Goal: Answer question/provide support: Share knowledge or assist other users

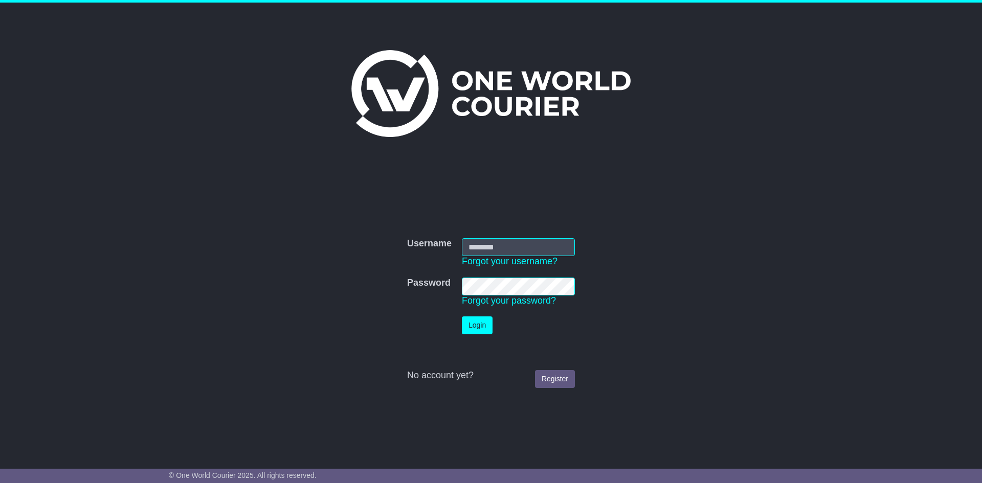
type input "**********"
click at [486, 325] on button "Login" at bounding box center [477, 325] width 31 height 18
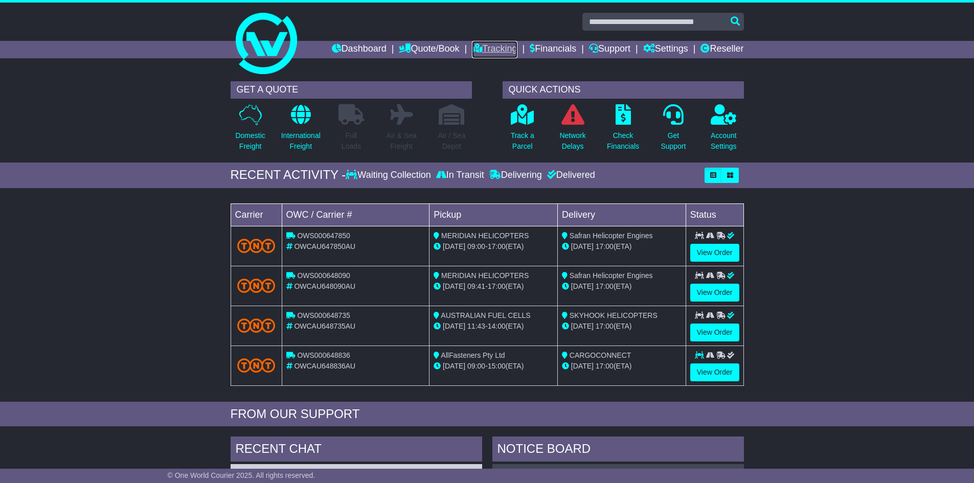
click at [481, 50] on link "Tracking" at bounding box center [494, 49] width 45 height 17
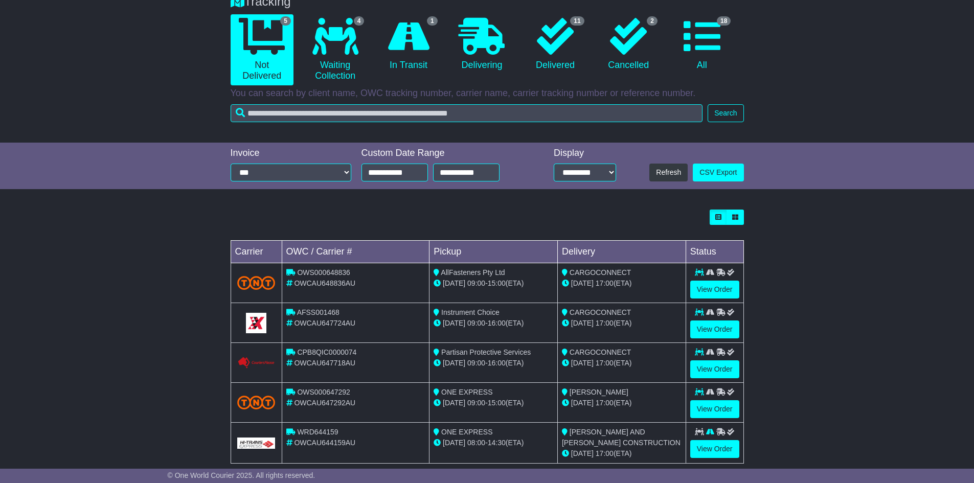
scroll to position [109, 0]
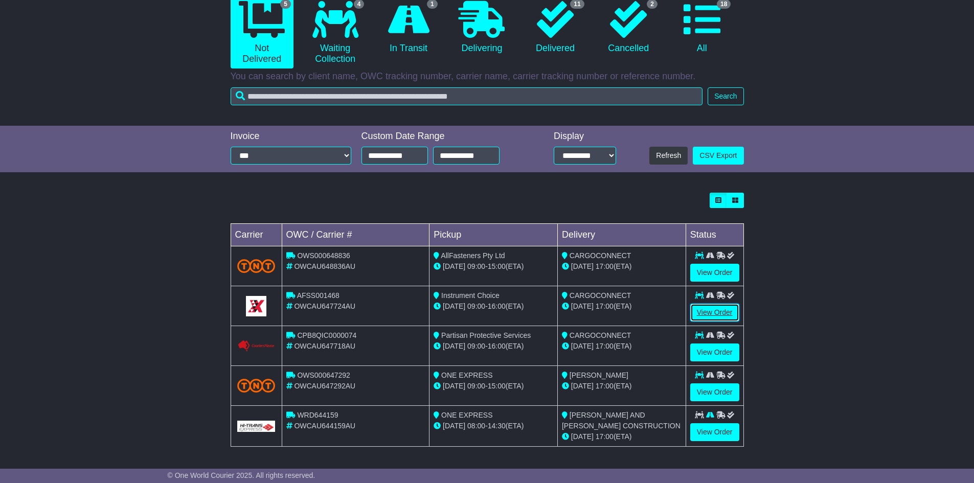
click at [709, 309] on link "View Order" at bounding box center [714, 313] width 49 height 18
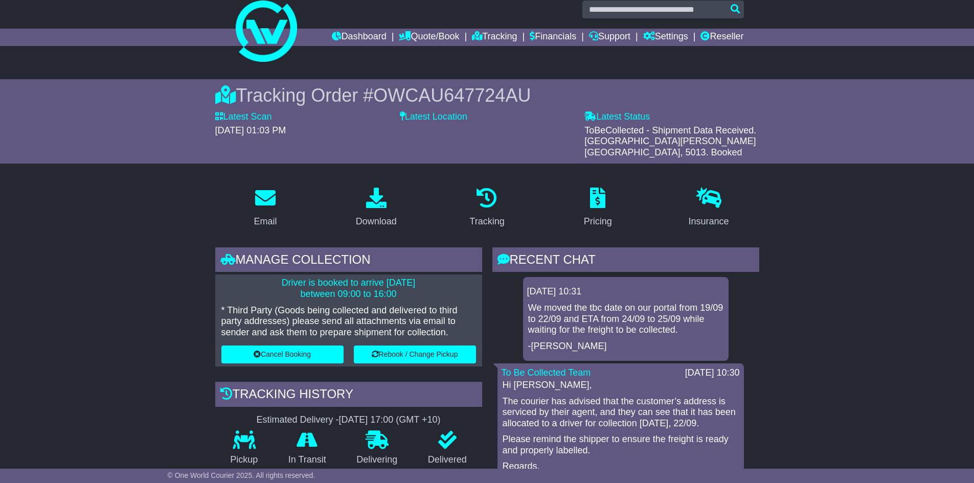
scroll to position [102, 0]
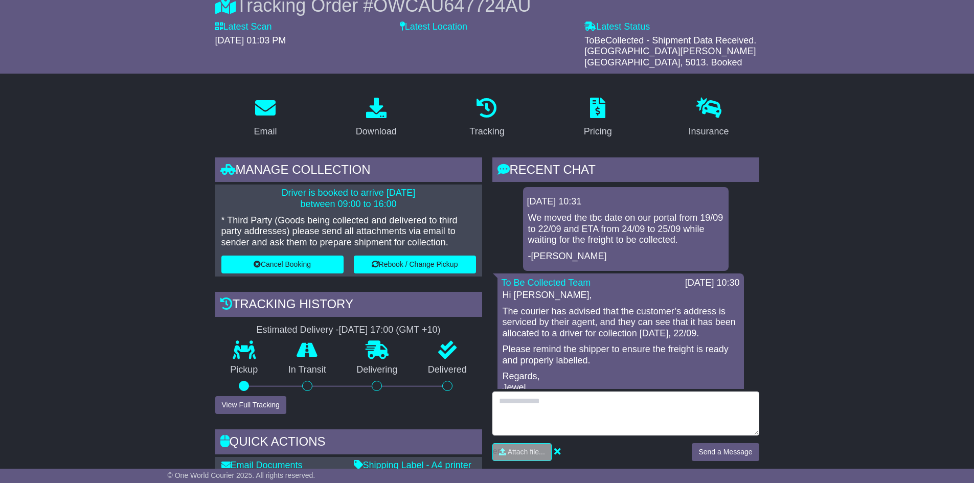
click at [569, 392] on textarea at bounding box center [625, 414] width 267 height 44
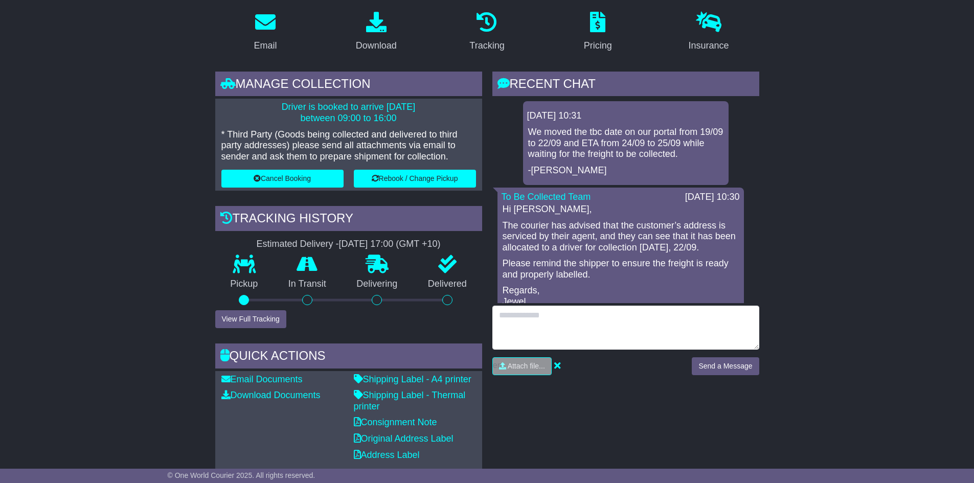
scroll to position [307, 0]
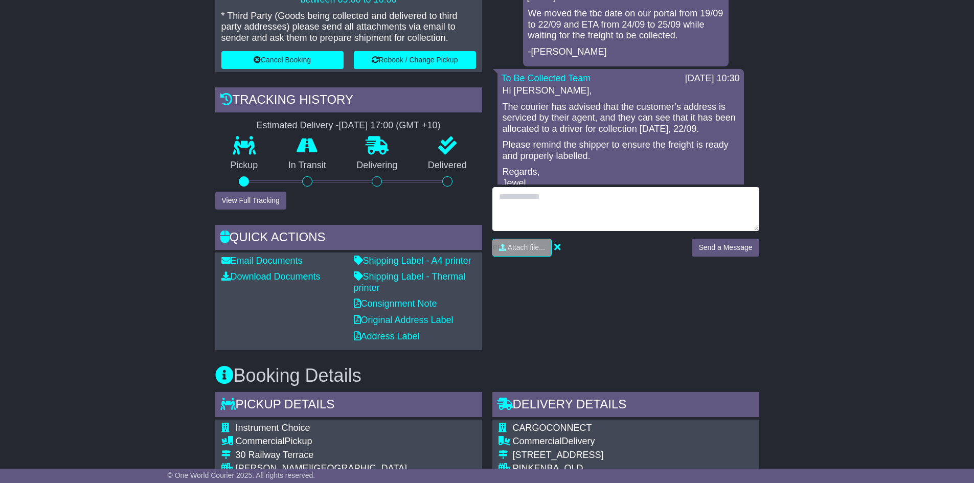
click at [546, 188] on textarea at bounding box center [625, 209] width 267 height 44
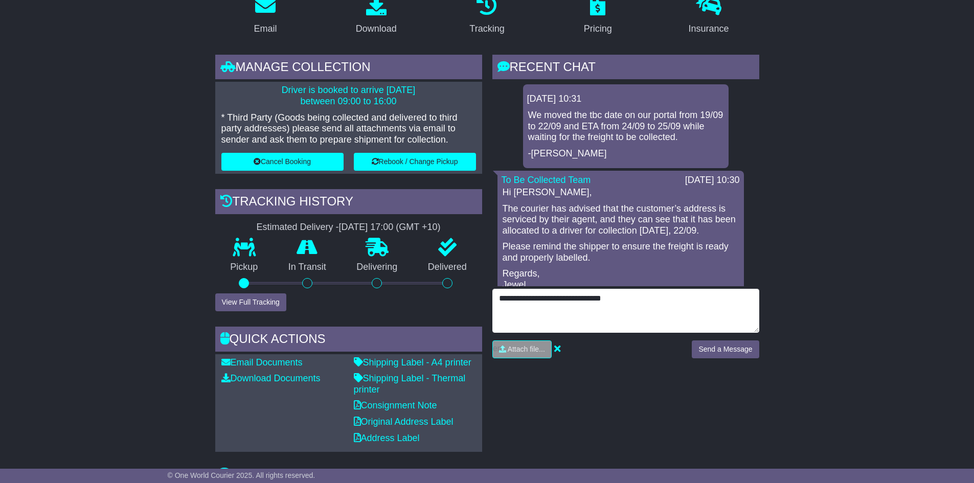
scroll to position [205, 0]
click at [657, 297] on textarea "**********" at bounding box center [625, 311] width 267 height 44
drag, startPoint x: 749, startPoint y: 287, endPoint x: 55, endPoint y: 264, distance: 693.7
type textarea "**********"
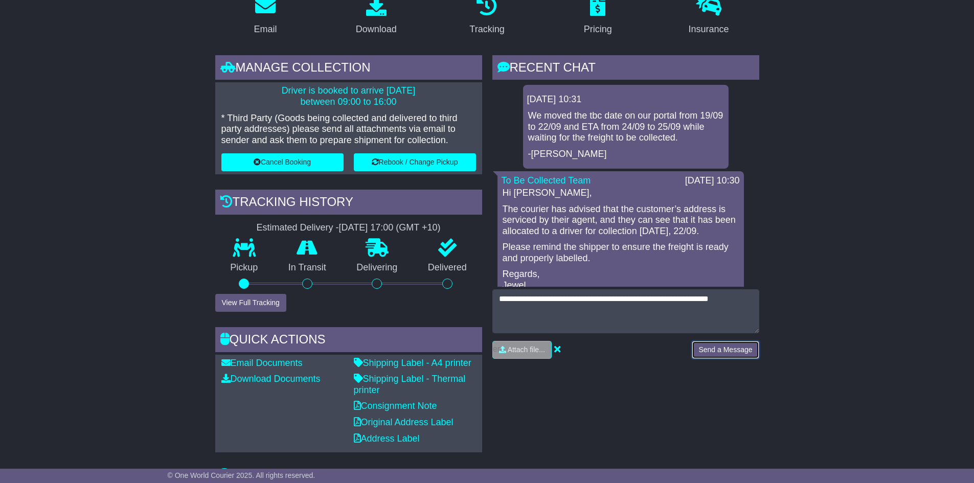
click at [711, 341] on button "Send a Message" at bounding box center [725, 350] width 67 height 18
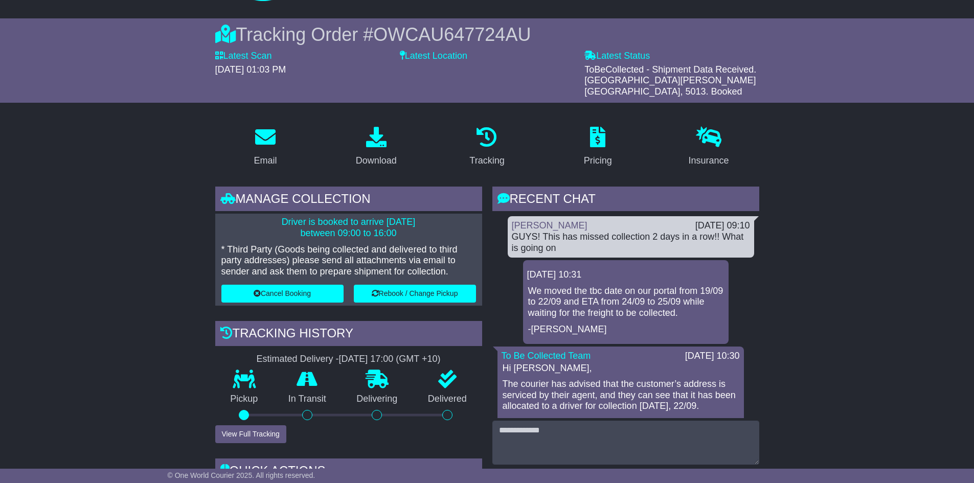
scroll to position [0, 0]
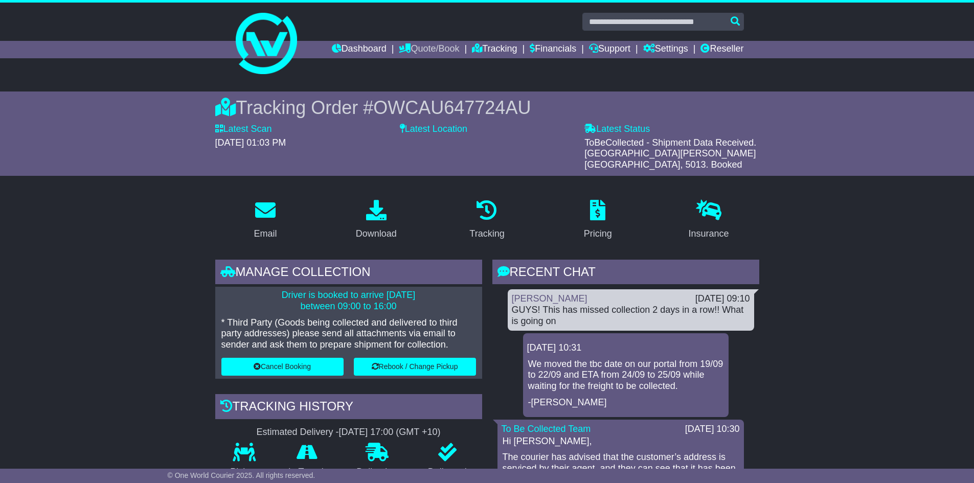
drag, startPoint x: 418, startPoint y: 49, endPoint x: 471, endPoint y: 71, distance: 58.0
click at [418, 49] on link "Quote/Book" at bounding box center [429, 49] width 60 height 17
click at [472, 47] on link "Tracking" at bounding box center [494, 49] width 45 height 17
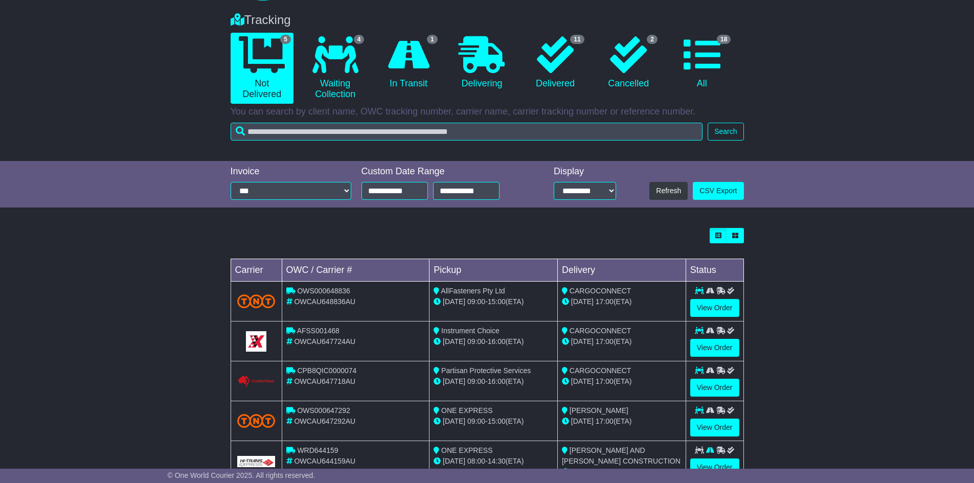
scroll to position [109, 0]
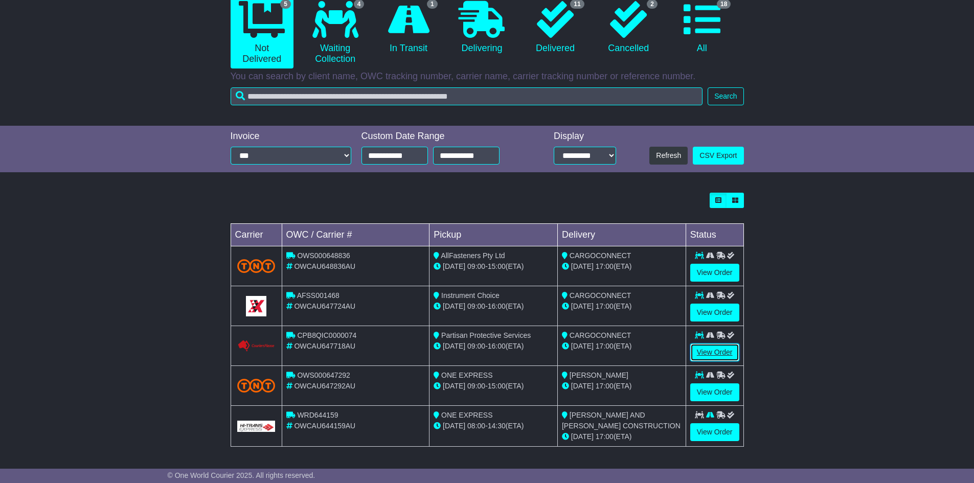
click at [710, 355] on link "View Order" at bounding box center [714, 353] width 49 height 18
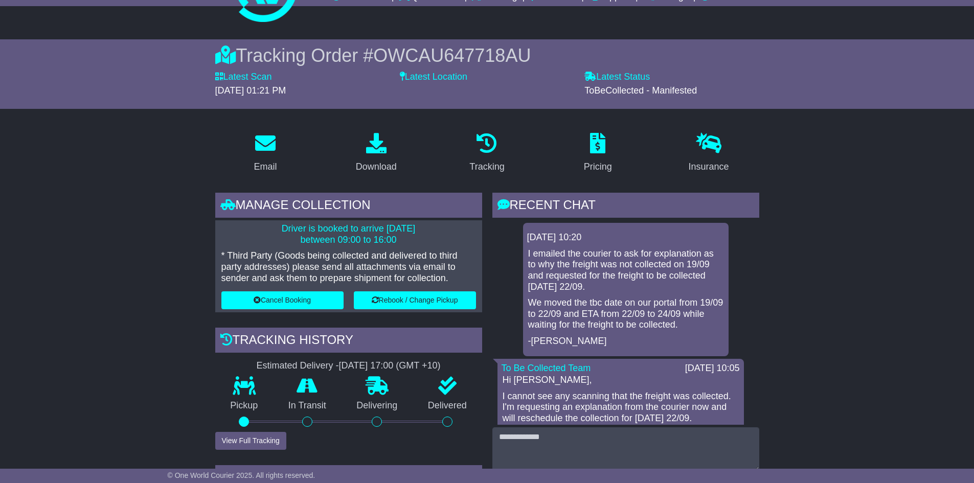
scroll to position [102, 0]
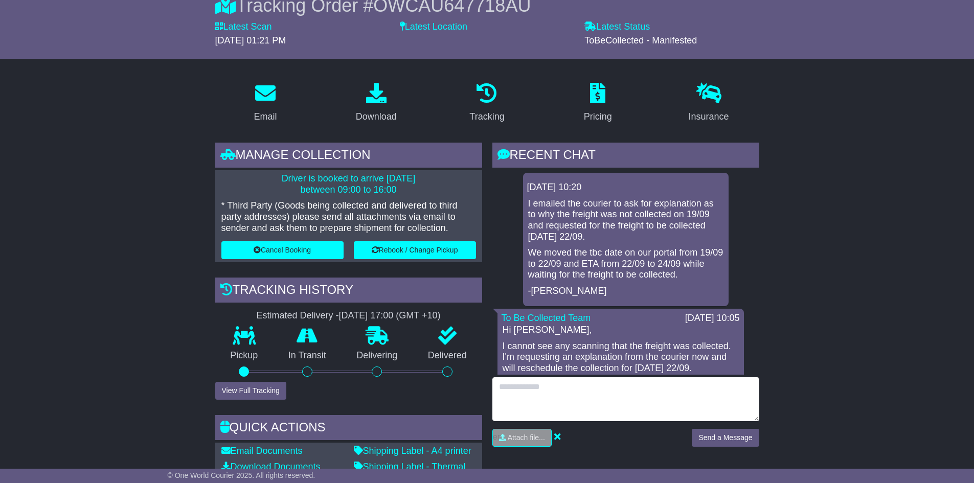
drag, startPoint x: 635, startPoint y: 401, endPoint x: 681, endPoint y: 396, distance: 45.8
click at [635, 401] on textarea at bounding box center [625, 399] width 267 height 44
paste textarea "**********"
type textarea "**********"
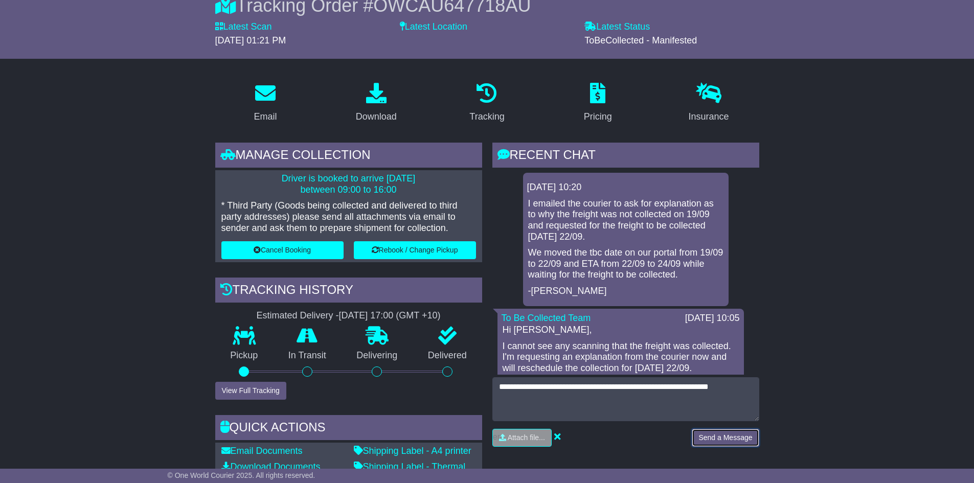
click at [730, 438] on button "Send a Message" at bounding box center [725, 438] width 67 height 18
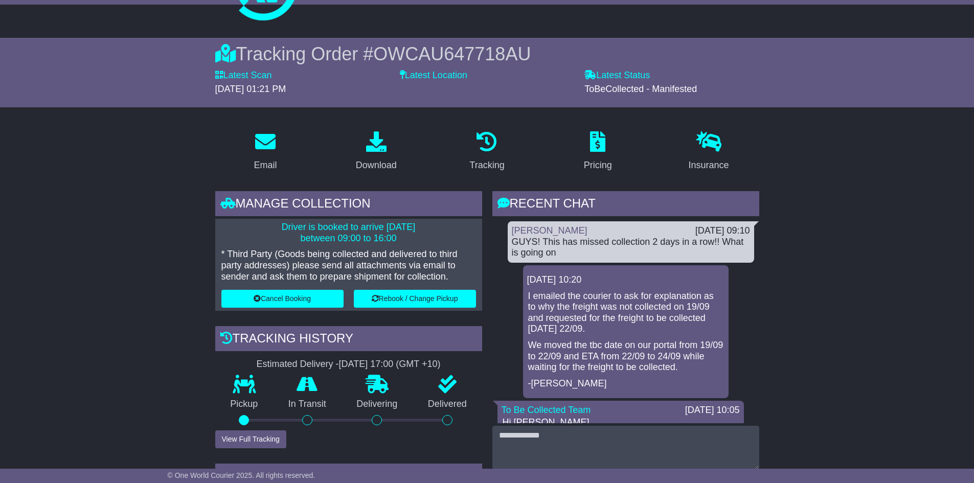
scroll to position [0, 0]
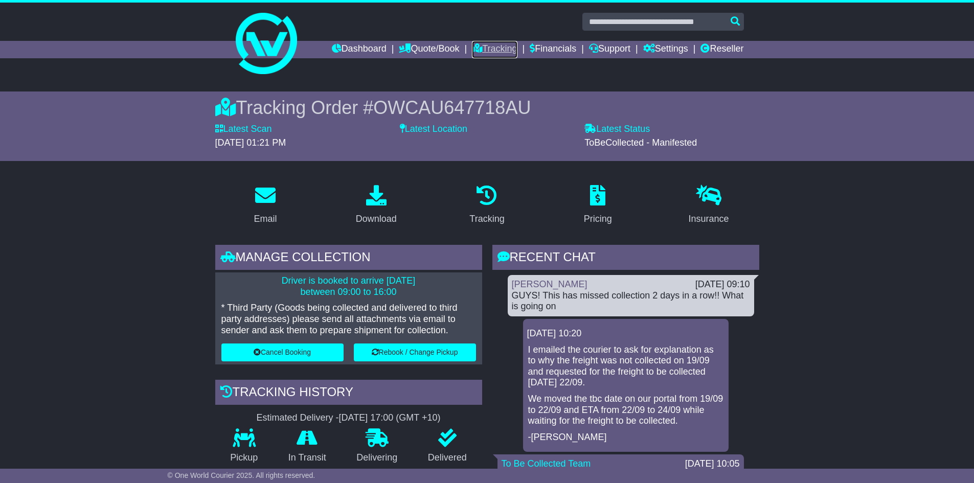
click at [495, 54] on link "Tracking" at bounding box center [494, 49] width 45 height 17
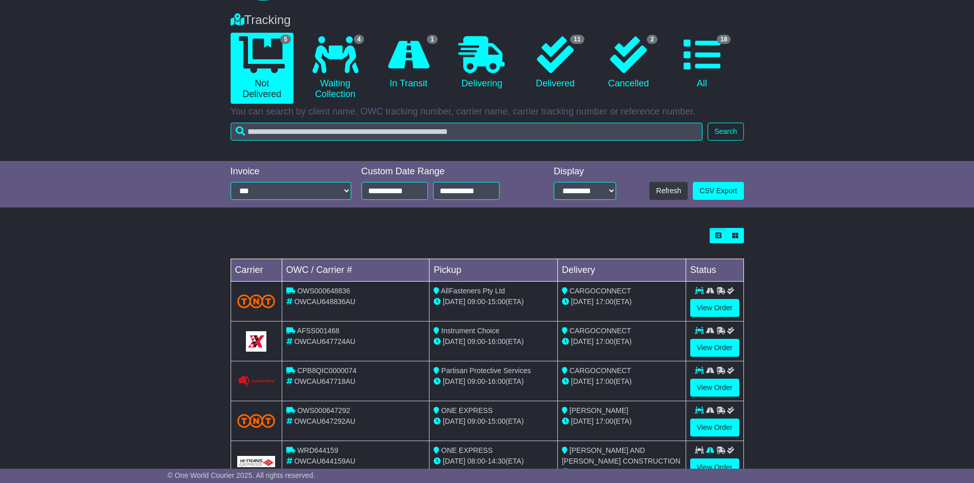
scroll to position [109, 0]
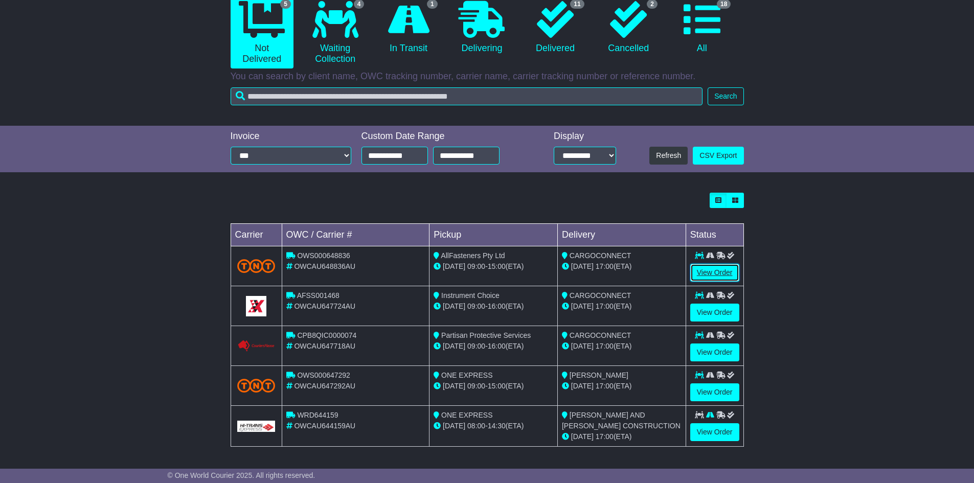
click at [716, 273] on link "View Order" at bounding box center [714, 273] width 49 height 18
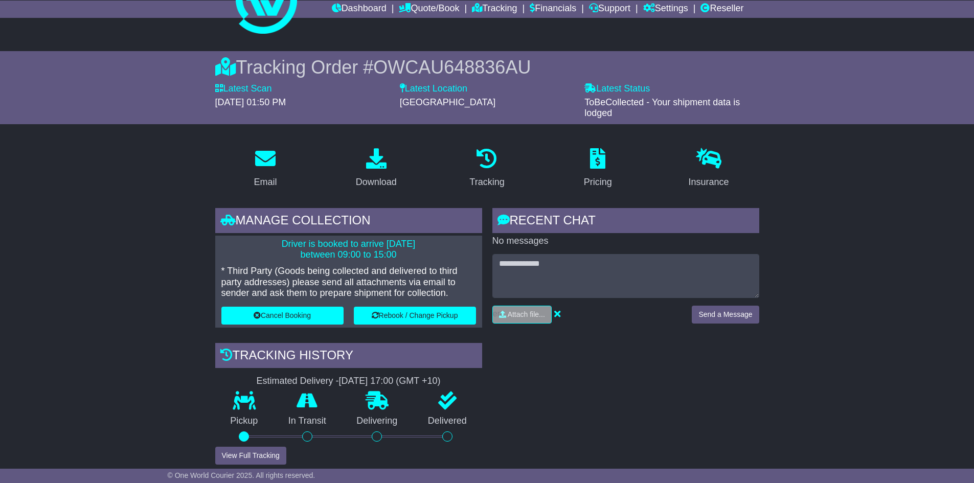
scroll to position [102, 0]
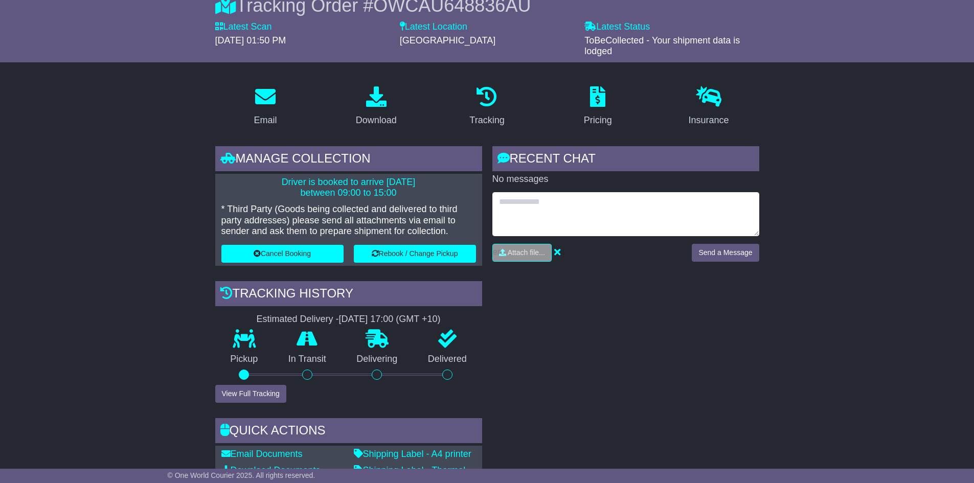
click at [564, 194] on textarea at bounding box center [625, 214] width 267 height 44
click at [564, 208] on textarea at bounding box center [625, 214] width 267 height 44
type textarea "**********"
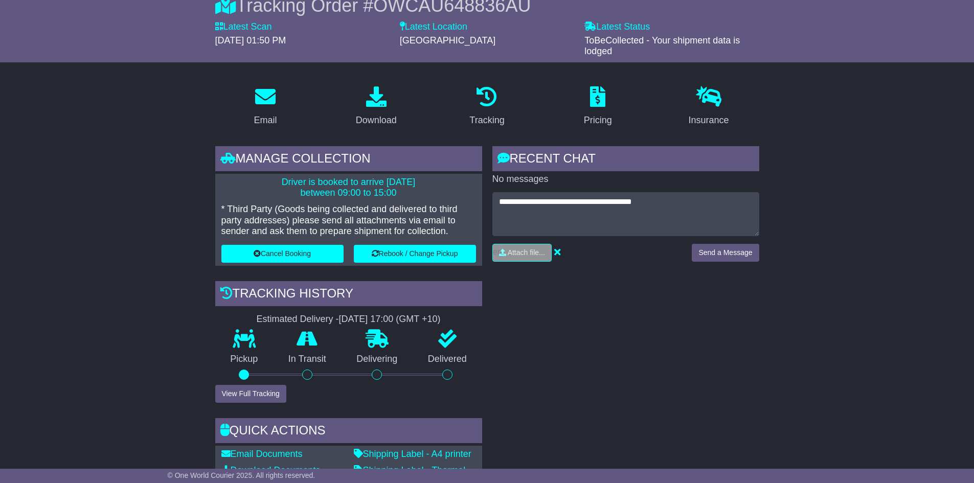
click at [711, 242] on div "**********" at bounding box center [625, 230] width 267 height 77
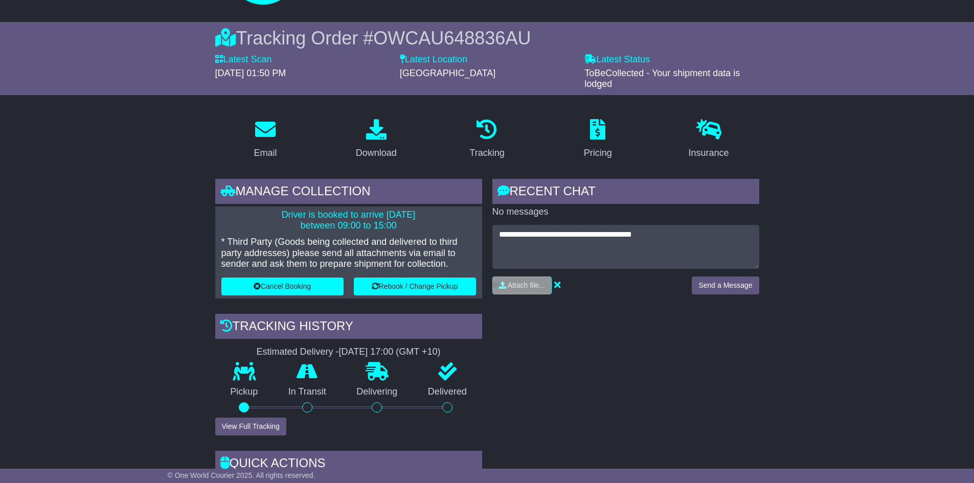
scroll to position [51, 0]
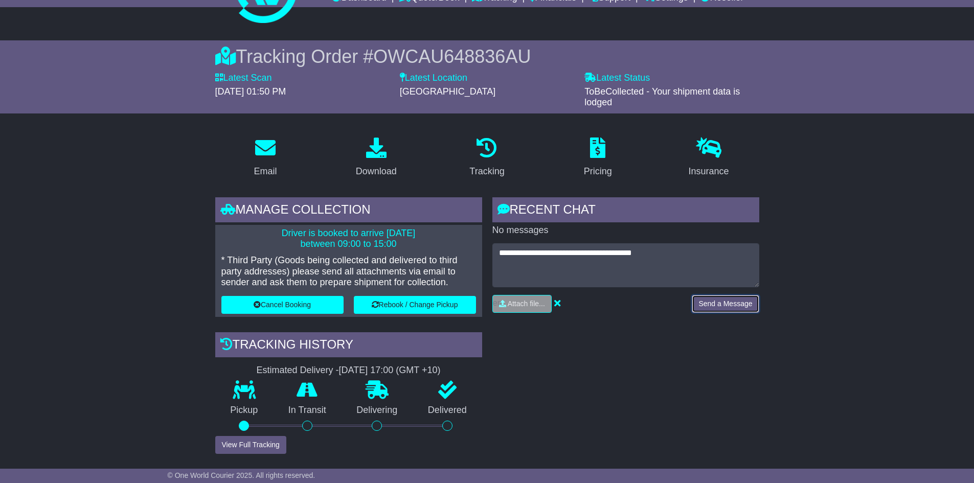
click at [728, 307] on button "Send a Message" at bounding box center [725, 304] width 67 height 18
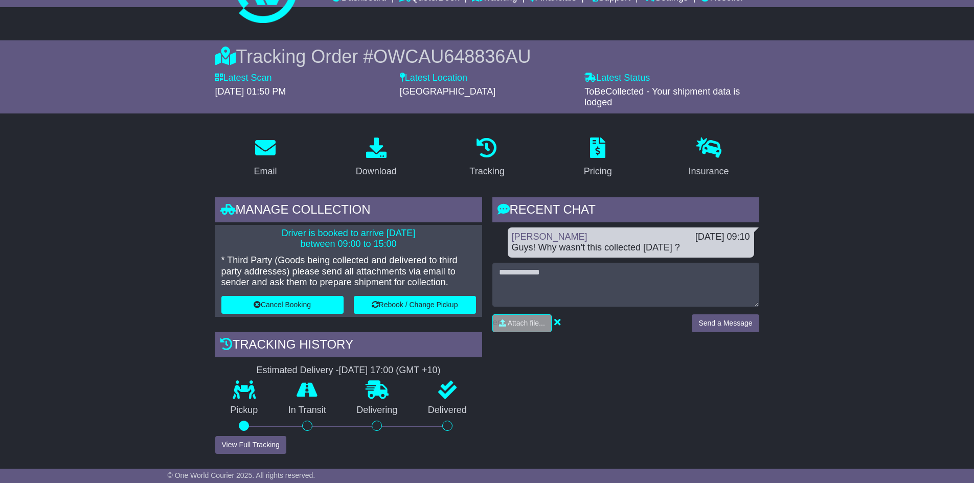
scroll to position [0, 0]
